Goal: Navigation & Orientation: Find specific page/section

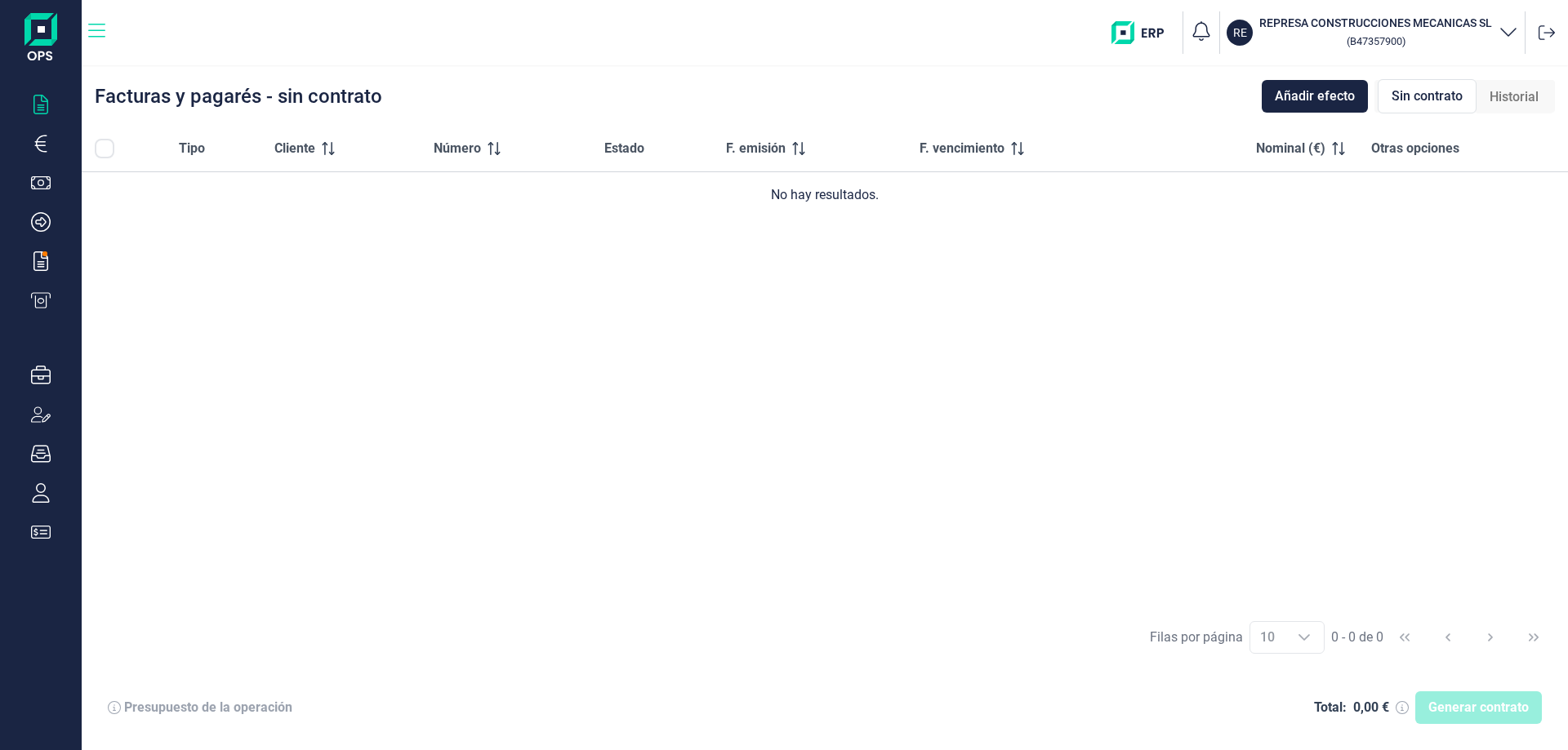
click at [100, 34] on icon "button" at bounding box center [97, 31] width 17 height 19
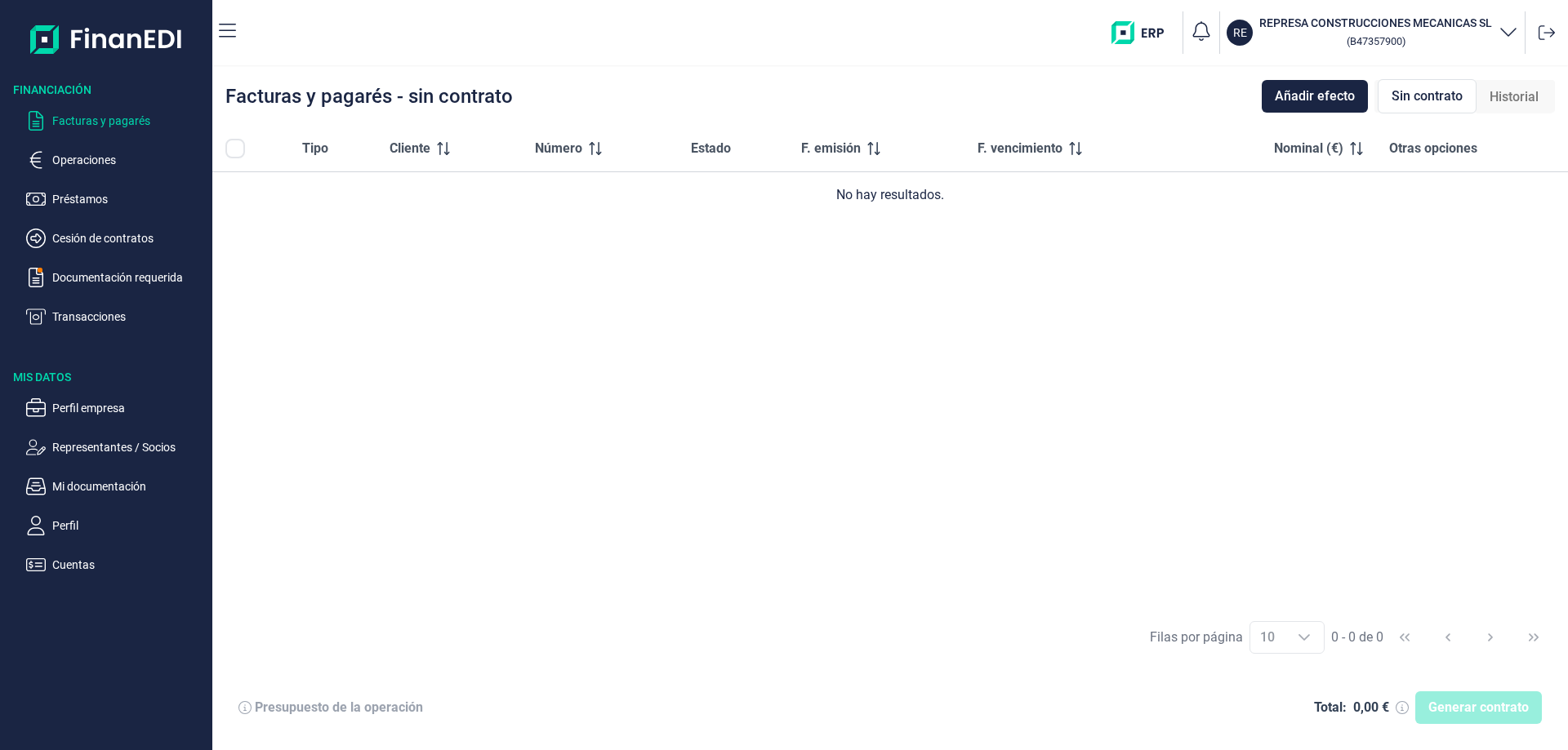
click at [108, 47] on img at bounding box center [107, 39] width 153 height 53
drag, startPoint x: 389, startPoint y: 708, endPoint x: 265, endPoint y: 569, distance: 186.3
click at [265, 569] on div "Tipo Cliente Número Estado F. emisión F. vencimiento Nominal (€) Otras opciones…" at bounding box center [890, 366] width 1355 height 483
click at [120, 522] on p "Perfil" at bounding box center [129, 525] width 153 height 19
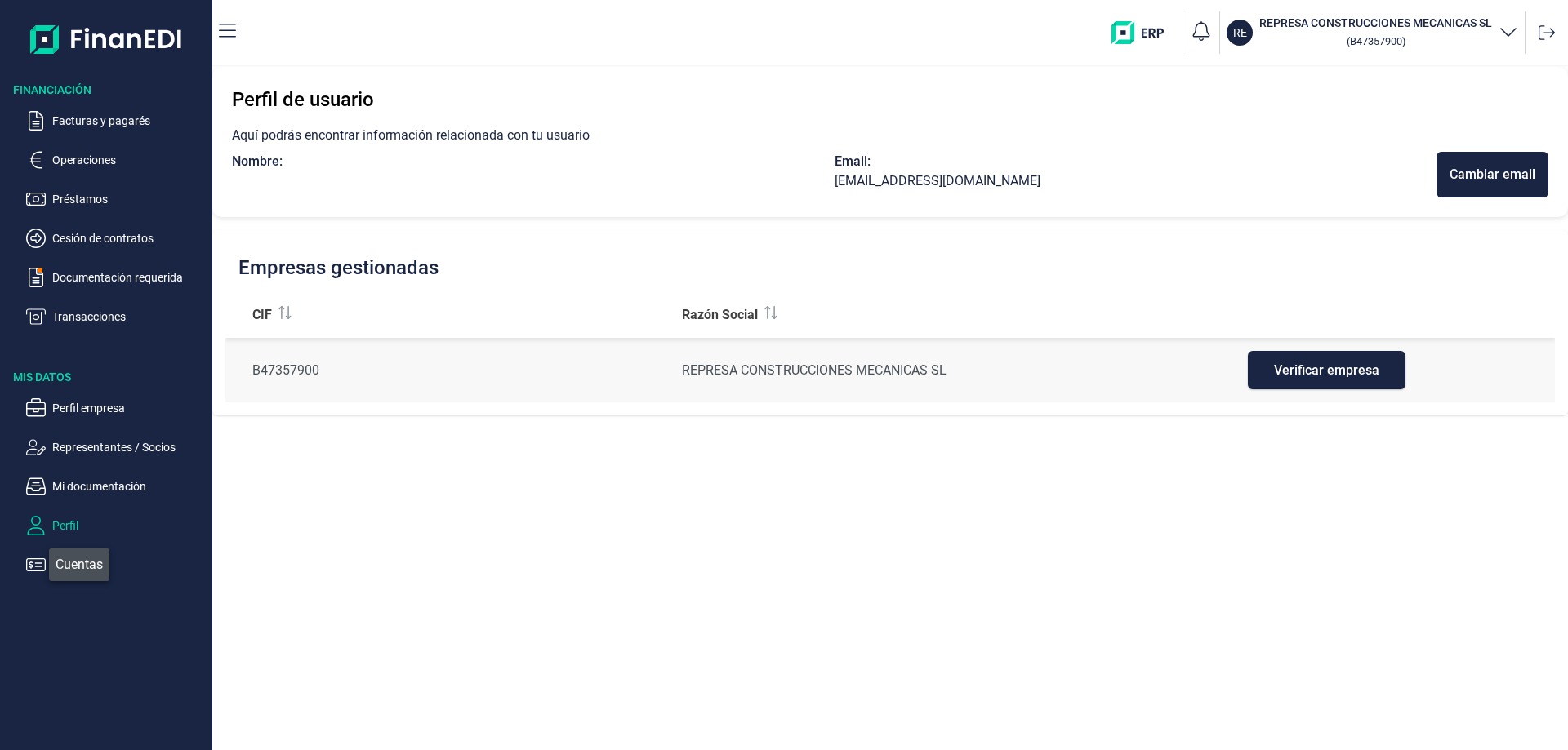
click at [56, 566] on p "Cuentas" at bounding box center [129, 564] width 153 height 19
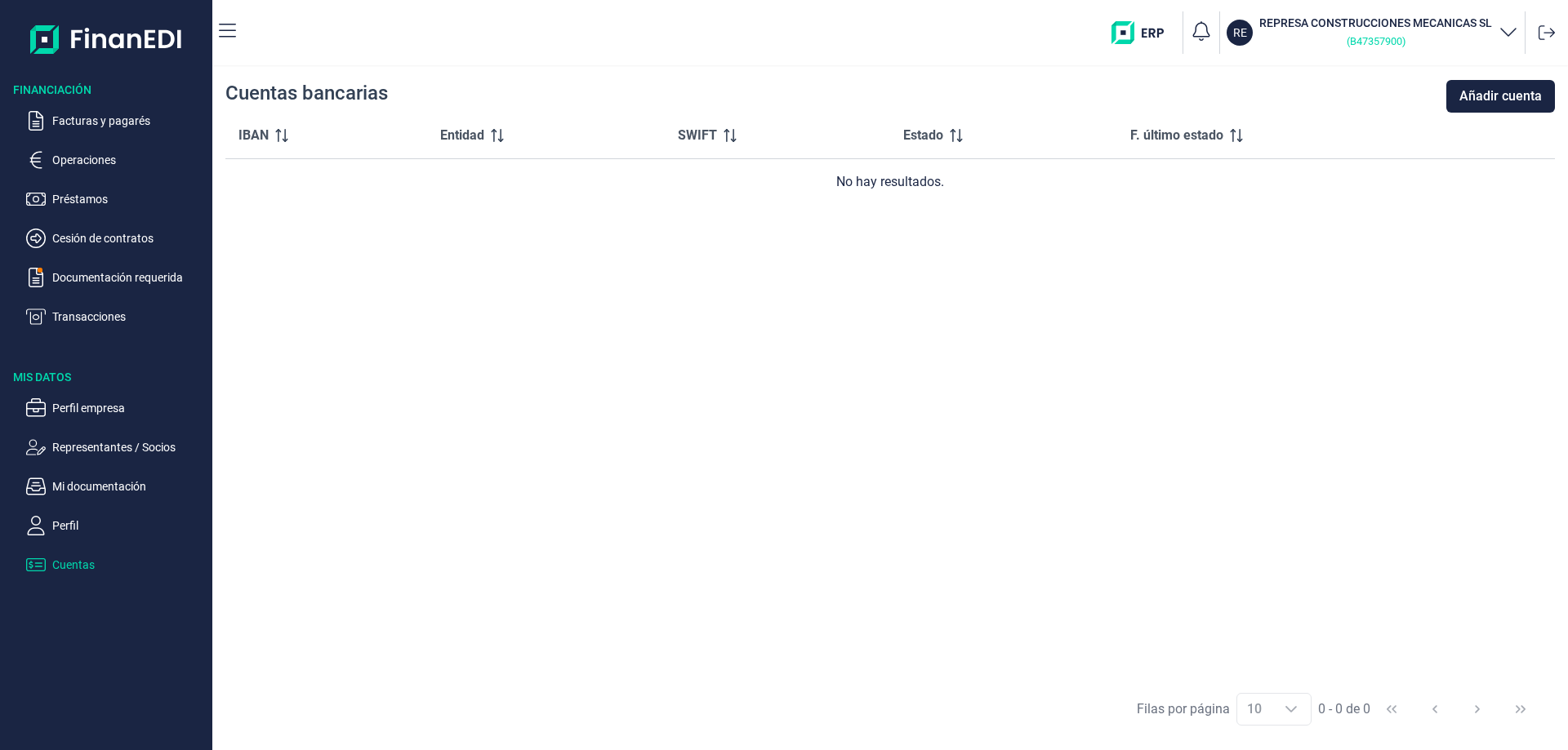
click at [1416, 44] on p "( B47357900 )" at bounding box center [1376, 40] width 233 height 19
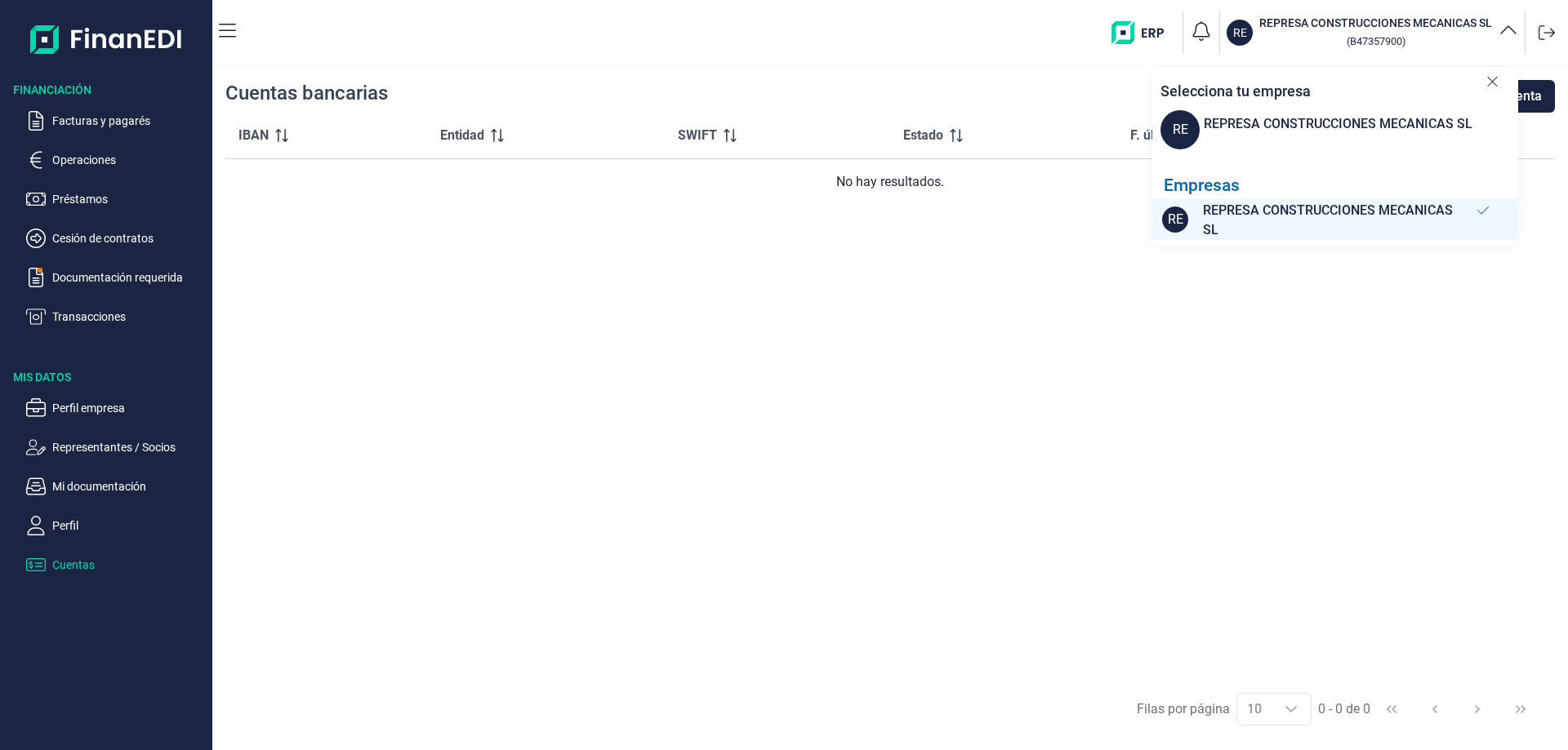
click at [170, 36] on img at bounding box center [107, 39] width 153 height 53
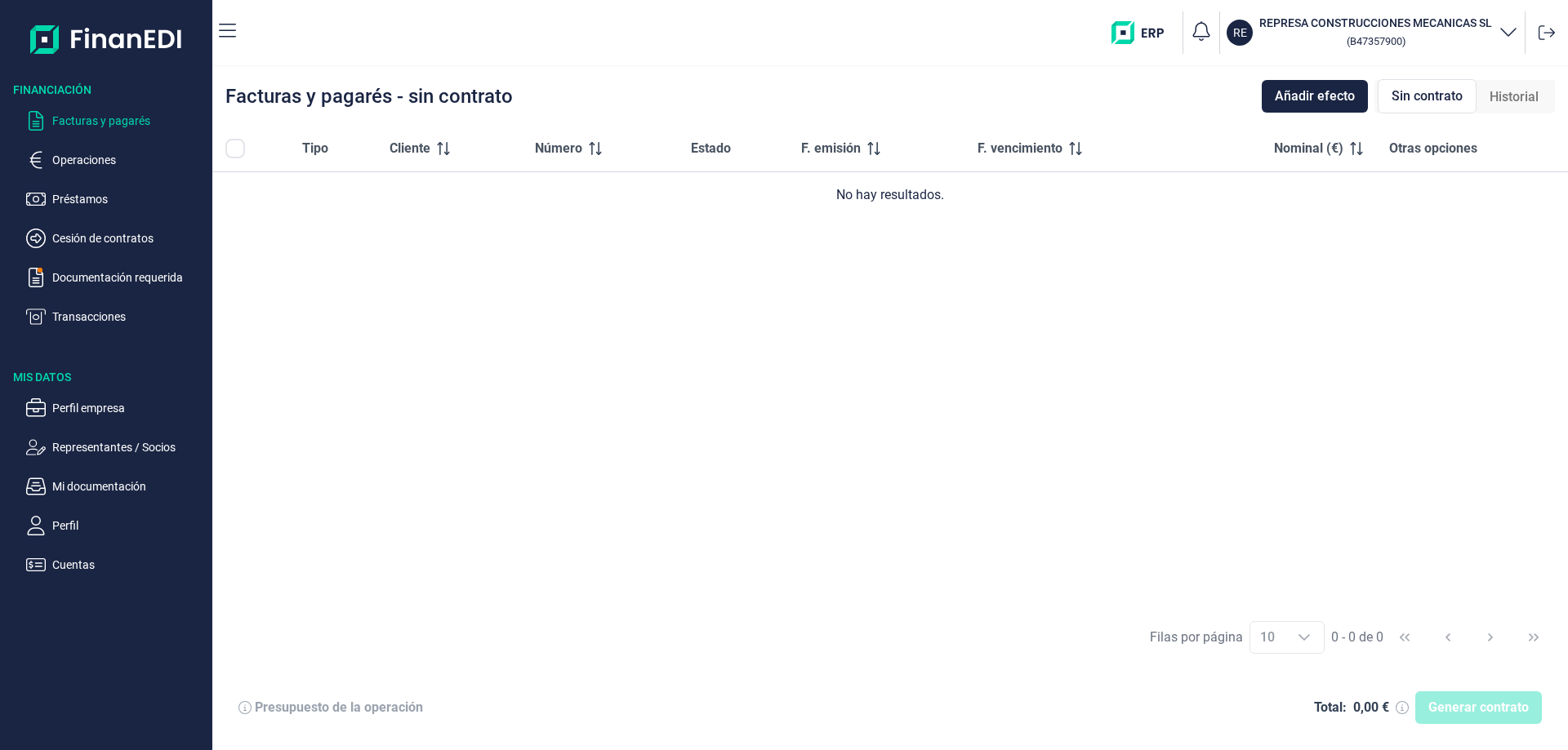
click at [250, 705] on icon at bounding box center [245, 708] width 13 height 13
click at [1434, 101] on span "Sin contrato" at bounding box center [1427, 96] width 71 height 19
click at [1513, 94] on span "Historial" at bounding box center [1513, 97] width 49 height 19
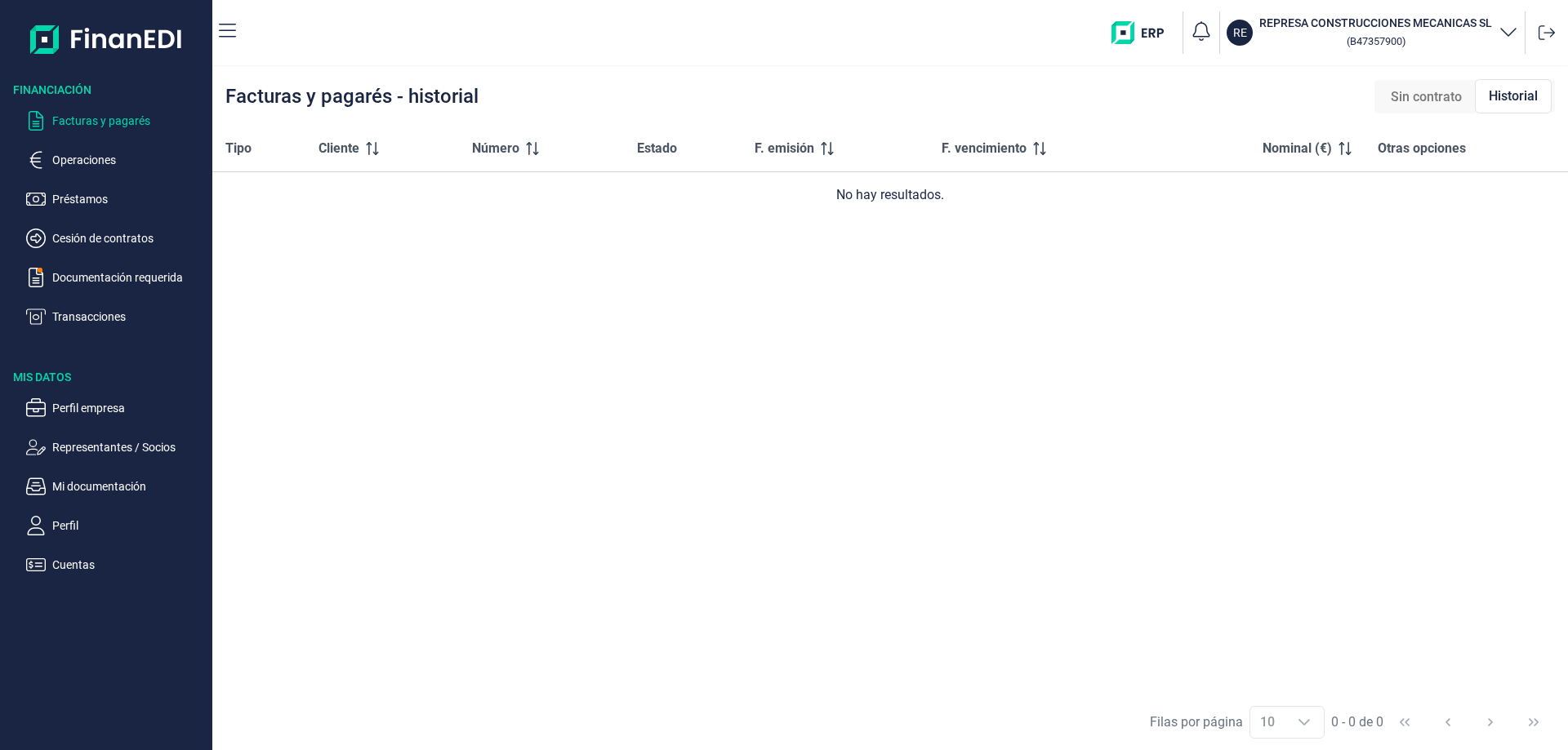
click at [1457, 107] on div "Sin contrato" at bounding box center [1427, 97] width 98 height 33
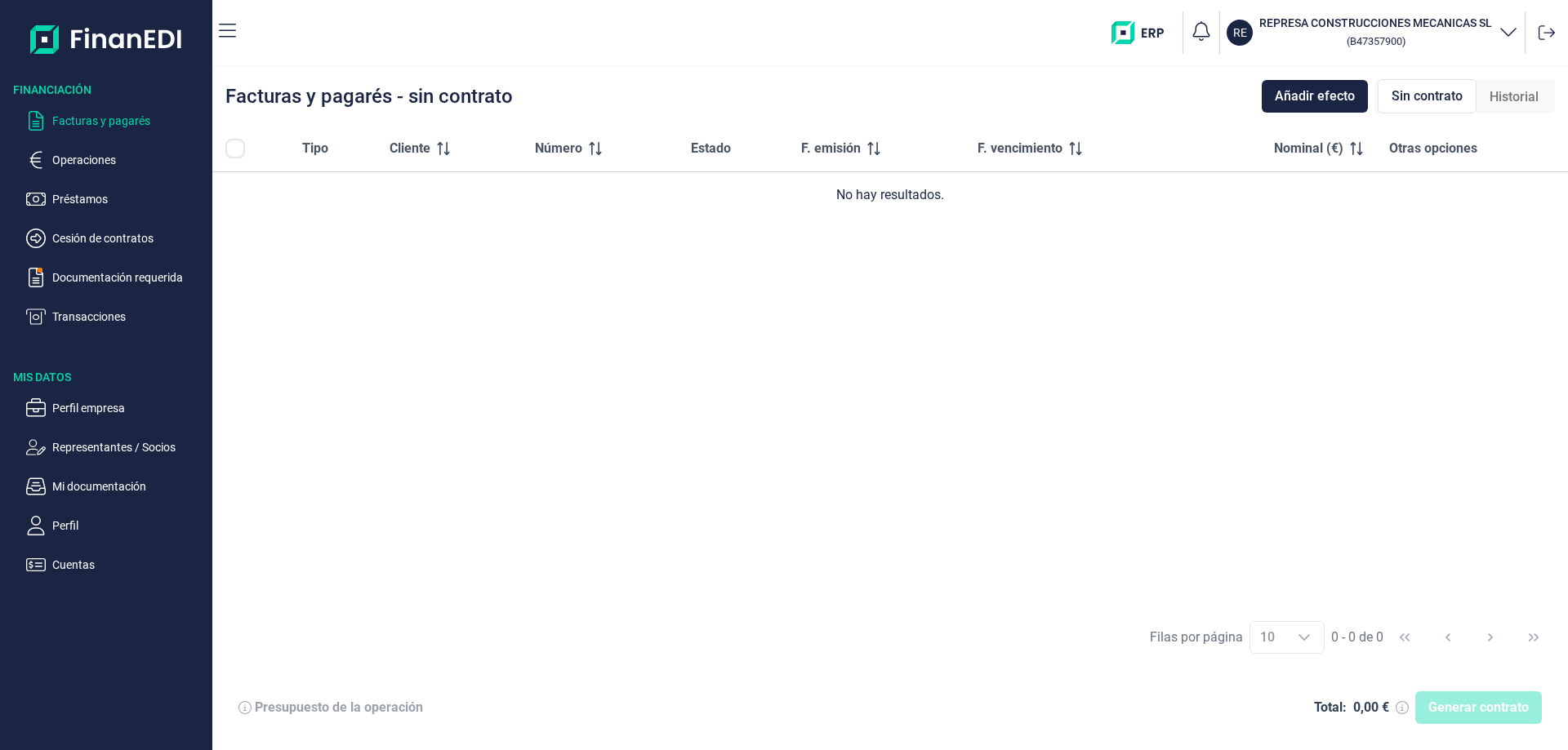
click at [65, 89] on h3 "Financiación" at bounding box center [106, 89] width 213 height 16
click at [116, 36] on img at bounding box center [107, 39] width 153 height 53
click at [234, 37] on icon "button" at bounding box center [228, 31] width 17 height 19
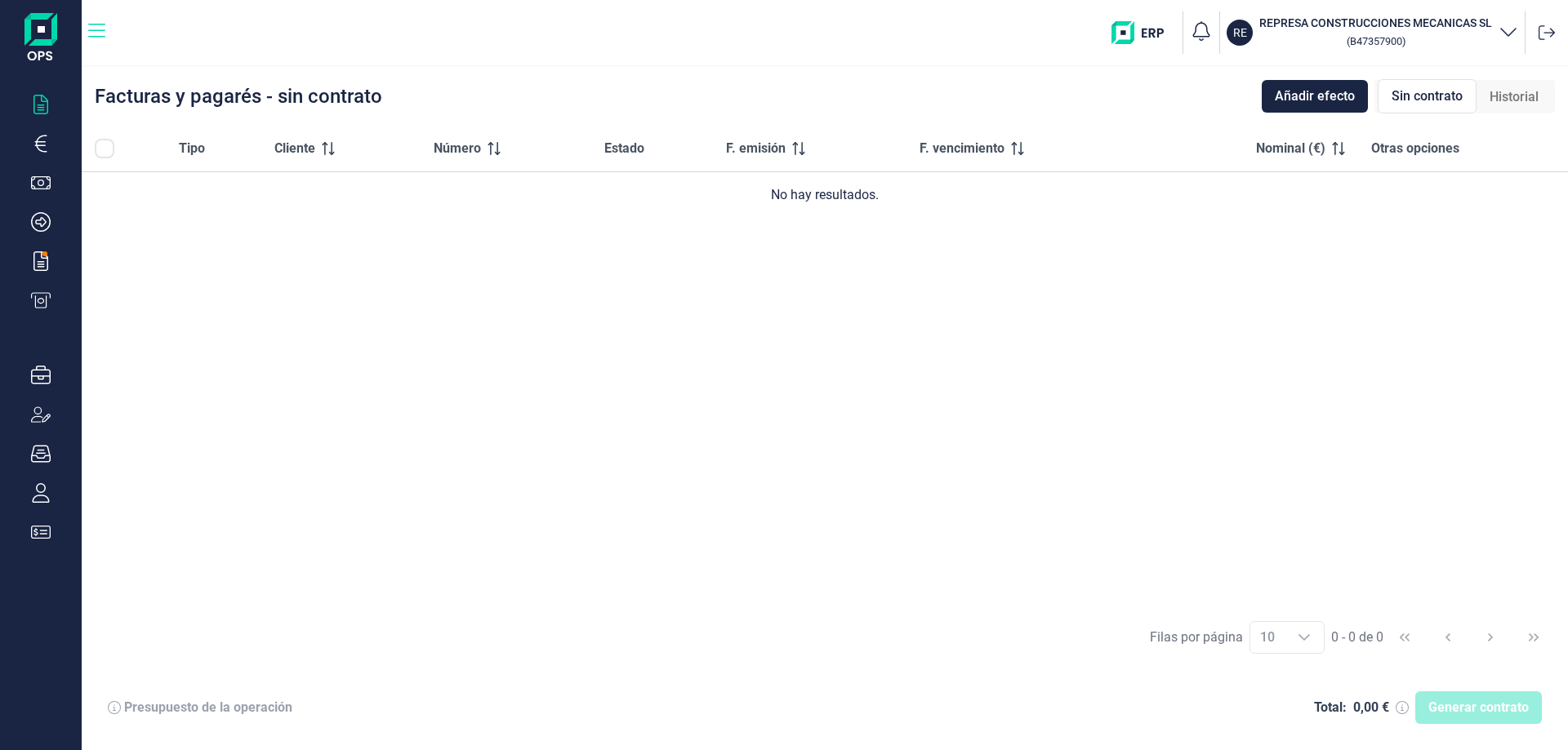
click at [92, 27] on icon "button" at bounding box center [97, 31] width 17 height 19
